Goal: Task Accomplishment & Management: Manage account settings

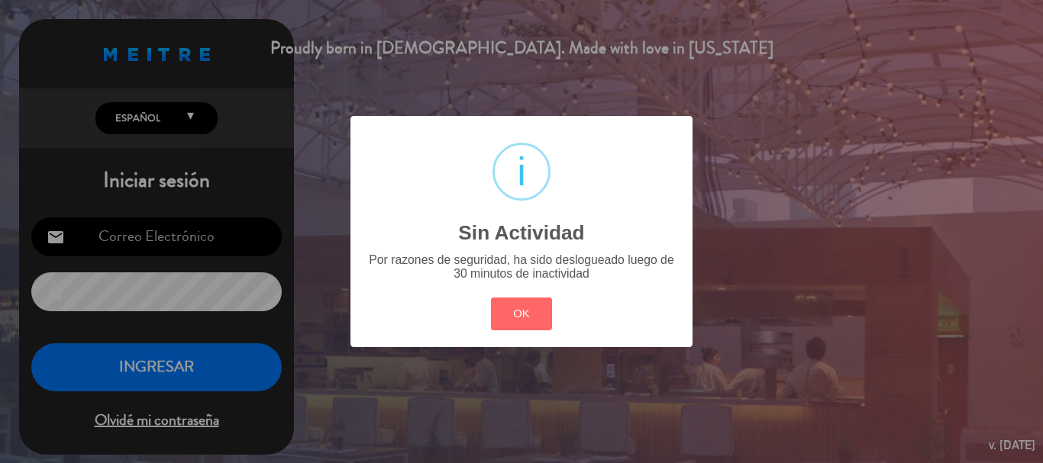
type input "[EMAIL_ADDRESS][DOMAIN_NAME]"
click at [150, 366] on div "? ! i Sin Actividad × Por razones de seguridad, ha sido deslogueado luego de 30…" at bounding box center [521, 231] width 1043 height 463
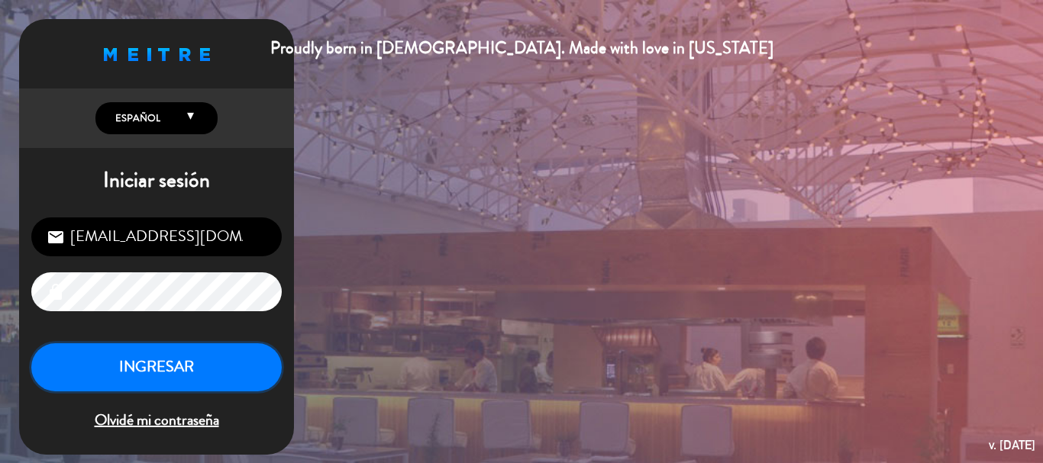
click at [153, 365] on button "INGRESAR" at bounding box center [156, 367] width 250 height 48
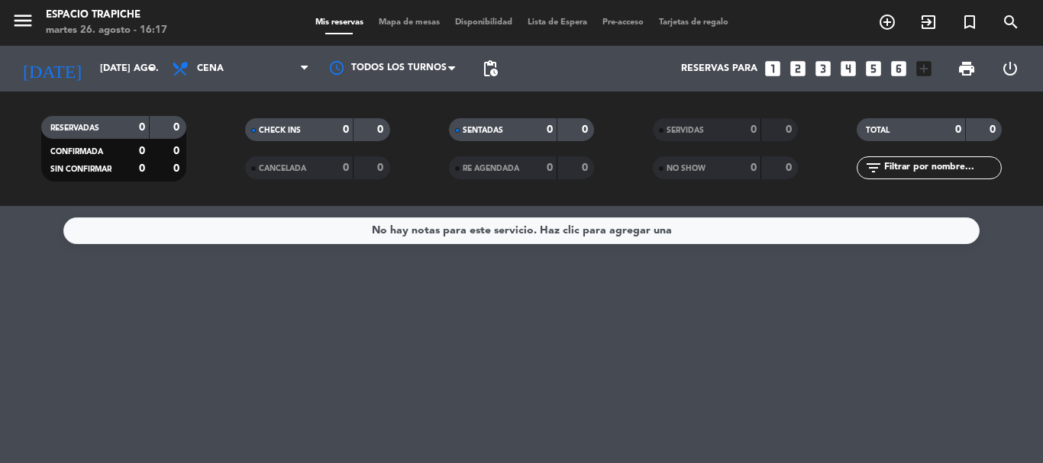
click at [64, 20] on div "Espacio Trapiche" at bounding box center [106, 15] width 121 height 15
click at [22, 14] on icon "menu" at bounding box center [22, 20] width 23 height 23
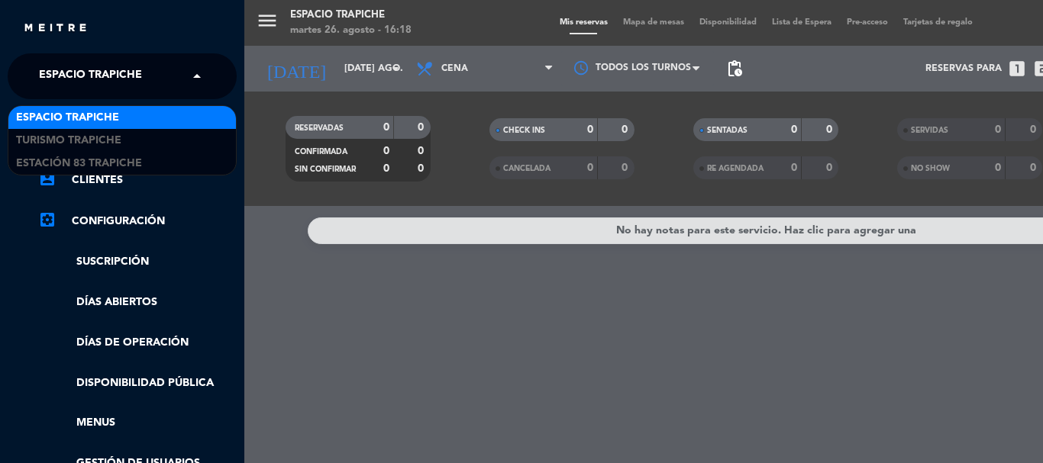
click at [189, 68] on span at bounding box center [201, 76] width 26 height 32
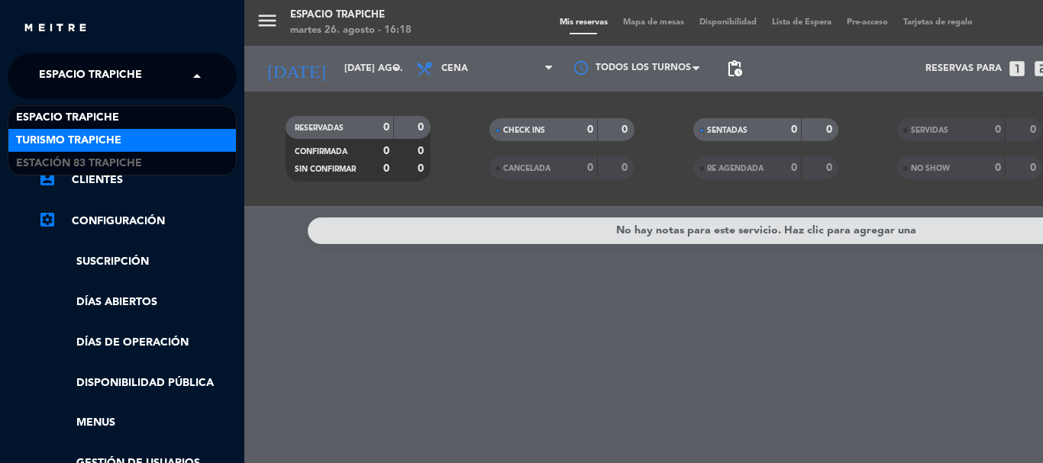
click at [119, 144] on span "Turismo Trapiche" at bounding box center [68, 141] width 105 height 18
